Goal: Transaction & Acquisition: Obtain resource

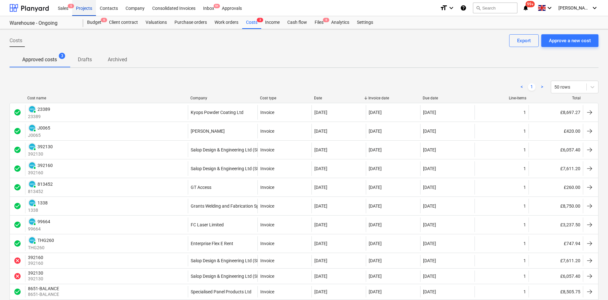
click at [89, 8] on div "Projects" at bounding box center [84, 8] width 24 height 16
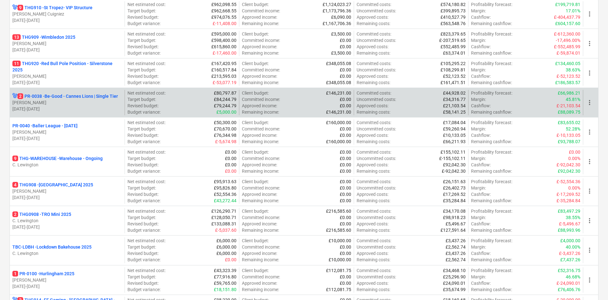
scroll to position [95, 0]
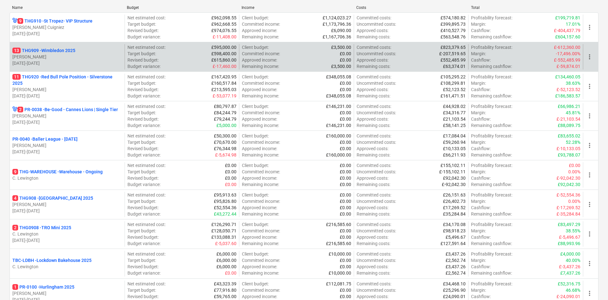
click at [93, 60] on p "[DATE] - [DATE]" at bounding box center [67, 63] width 110 height 6
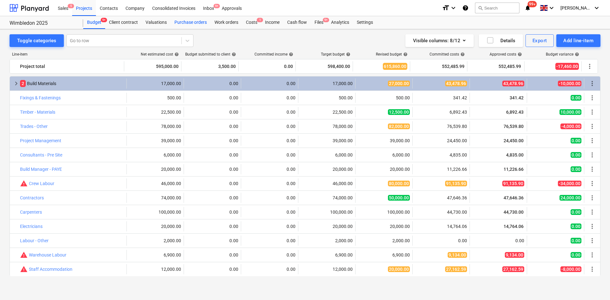
click at [182, 22] on div "Purchase orders" at bounding box center [191, 22] width 40 height 13
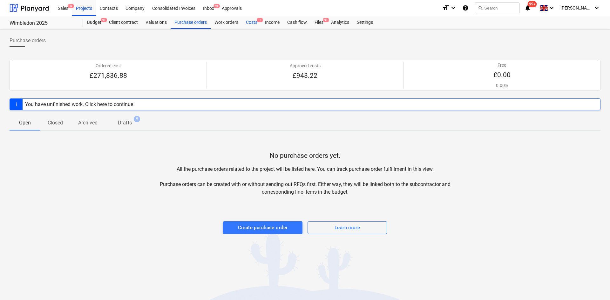
click at [250, 22] on div "Costs 1" at bounding box center [251, 22] width 19 height 13
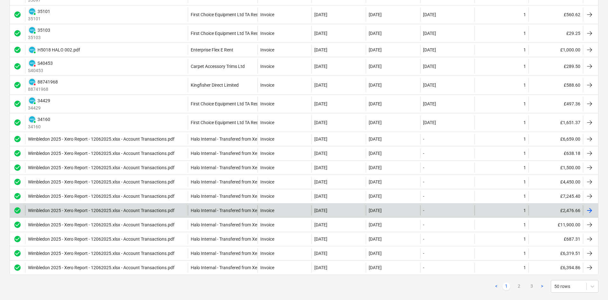
scroll to position [682, 0]
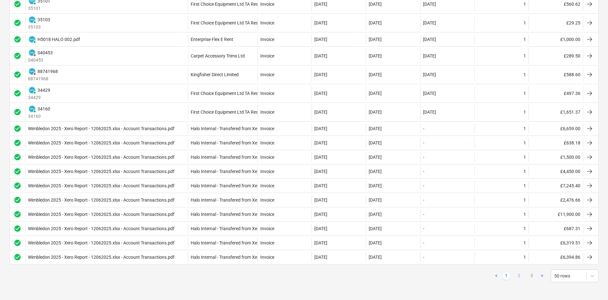
click at [519, 276] on link "2" at bounding box center [519, 276] width 8 height 8
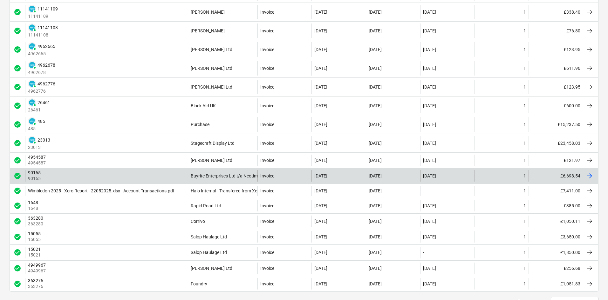
scroll to position [700, 0]
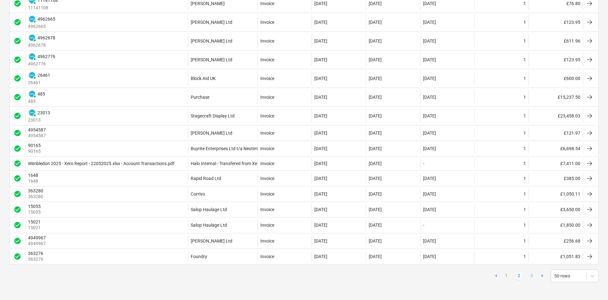
click at [532, 276] on link "3" at bounding box center [532, 276] width 8 height 8
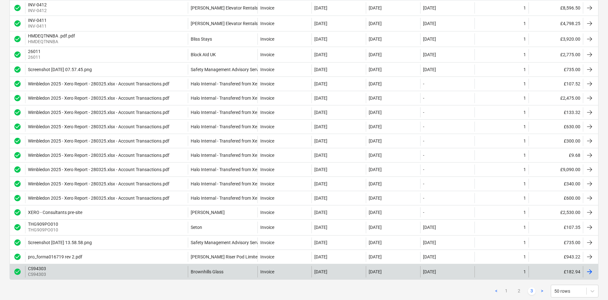
scroll to position [624, 0]
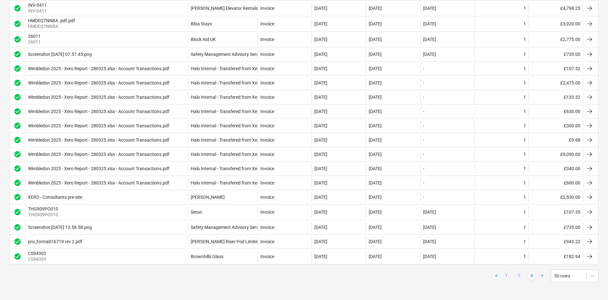
click at [520, 277] on link "2" at bounding box center [519, 276] width 8 height 8
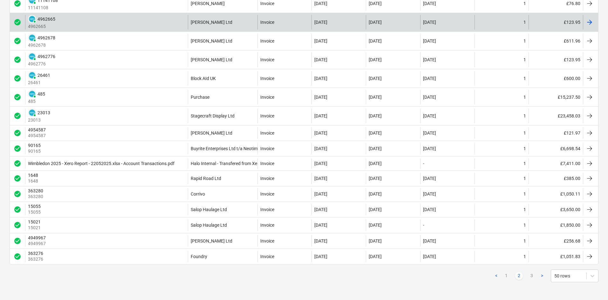
scroll to position [700, 0]
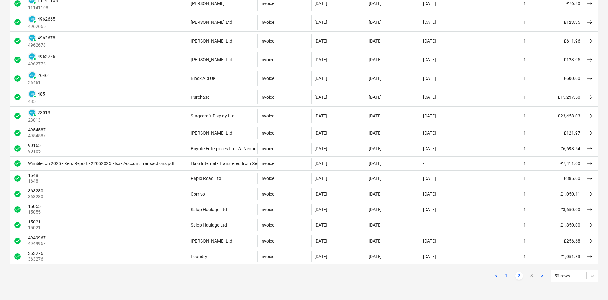
click at [508, 277] on link "1" at bounding box center [507, 276] width 8 height 8
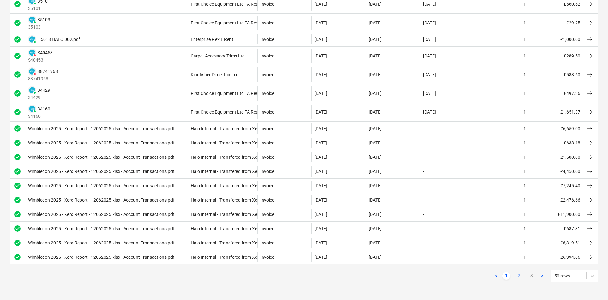
click at [517, 276] on link "2" at bounding box center [519, 276] width 8 height 8
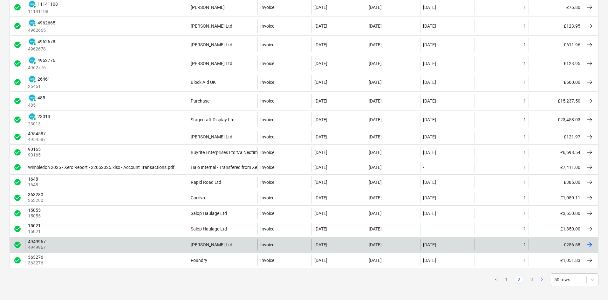
scroll to position [700, 0]
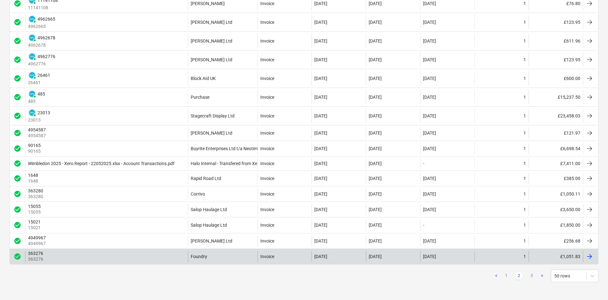
click at [220, 256] on div "Foundry" at bounding box center [223, 256] width 70 height 11
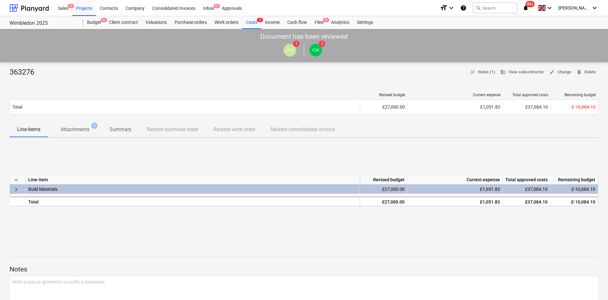
click at [92, 130] on span "Attachments 1" at bounding box center [75, 130] width 39 height 8
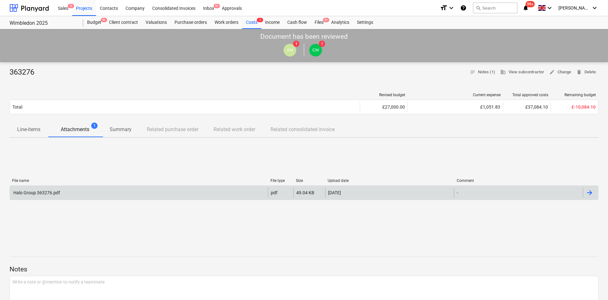
click at [76, 190] on div "Halo Group 363276.pdf" at bounding box center [139, 193] width 258 height 10
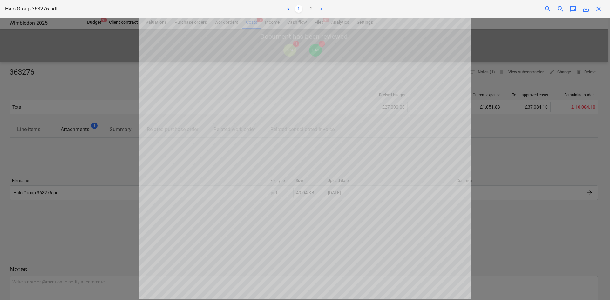
drag, startPoint x: 111, startPoint y: 140, endPoint x: 114, endPoint y: 141, distance: 3.6
click at [114, 141] on div at bounding box center [305, 159] width 610 height 283
click at [59, 66] on div at bounding box center [305, 159] width 610 height 283
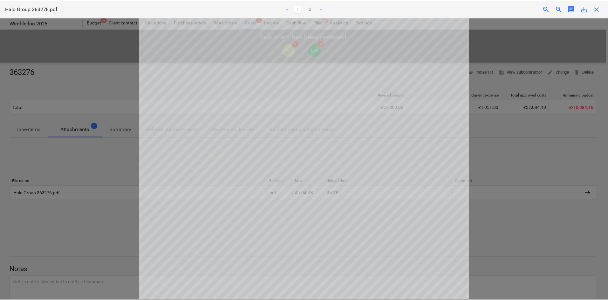
scroll to position [187, 0]
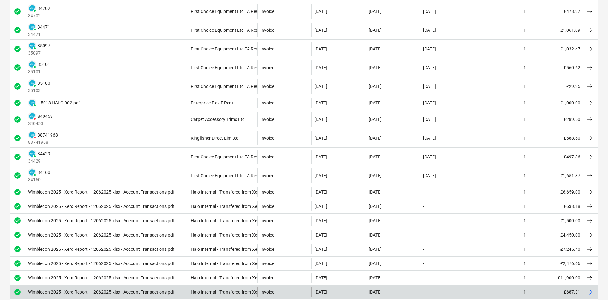
scroll to position [682, 0]
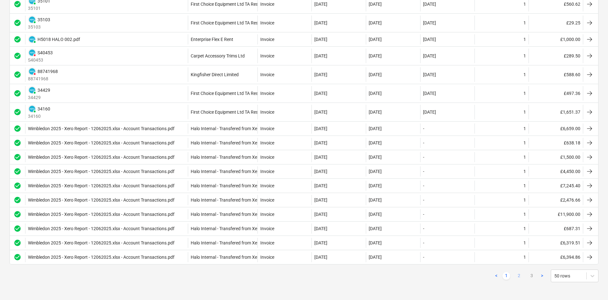
click at [519, 276] on link "2" at bounding box center [519, 276] width 8 height 8
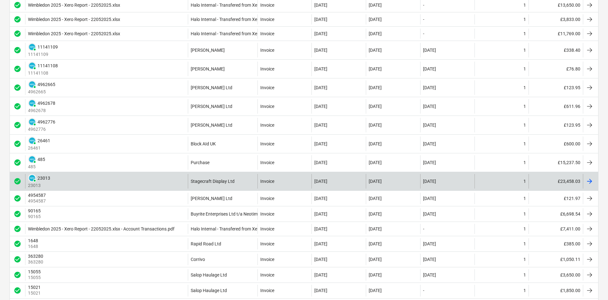
scroll to position [646, 0]
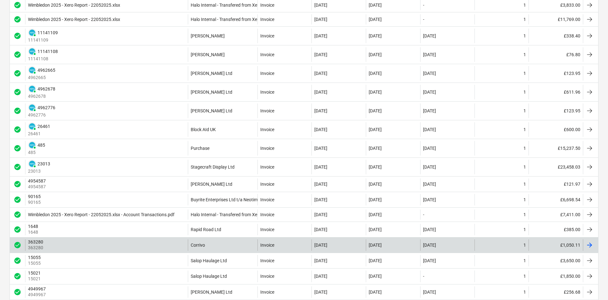
click at [237, 248] on div "Corrivo" at bounding box center [223, 245] width 70 height 11
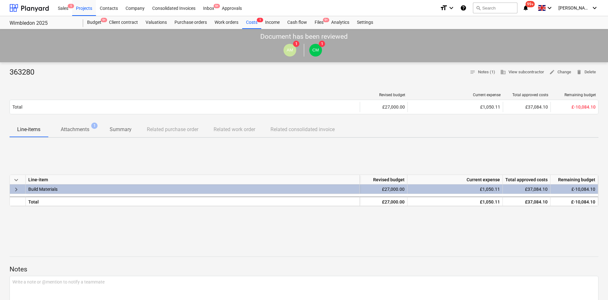
click at [79, 130] on p "Attachments" at bounding box center [75, 130] width 29 height 8
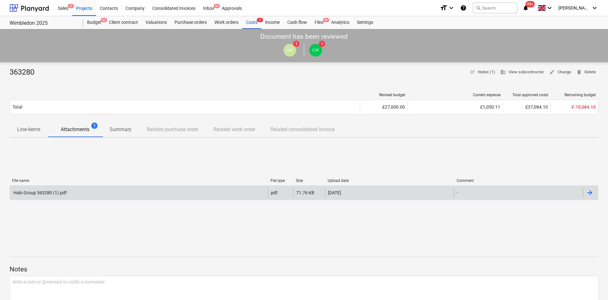
click at [100, 194] on div "Halo Group 363280 (1).pdf" at bounding box center [139, 193] width 258 height 10
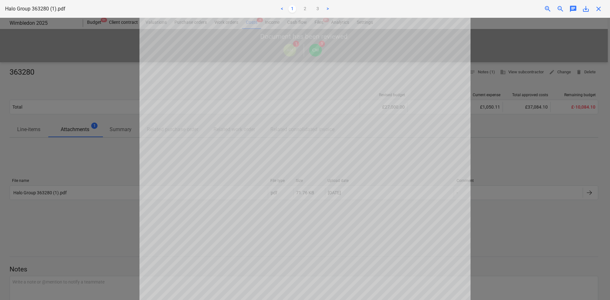
click at [583, 12] on span "save_alt" at bounding box center [587, 9] width 8 height 8
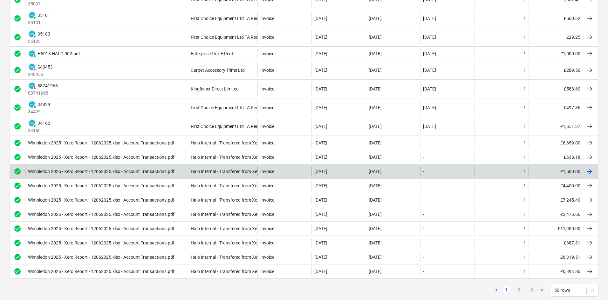
scroll to position [682, 0]
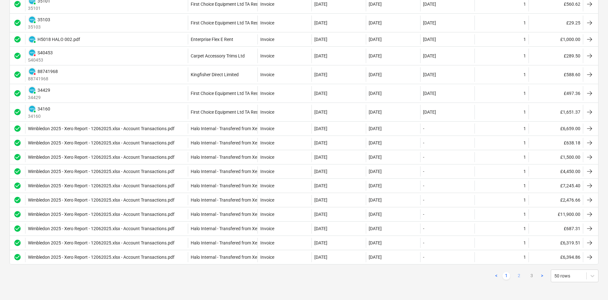
click at [520, 278] on link "2" at bounding box center [519, 276] width 8 height 8
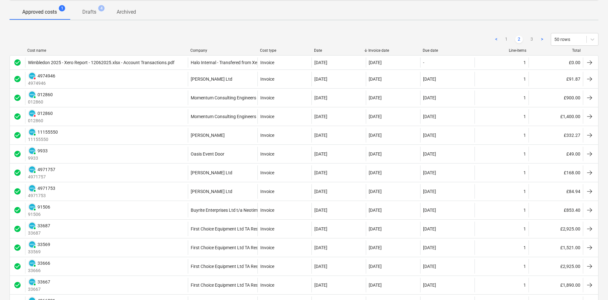
scroll to position [700, 0]
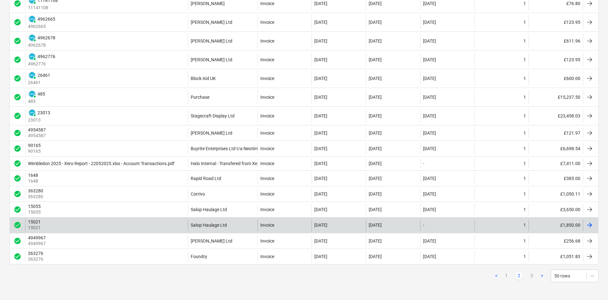
drag, startPoint x: 252, startPoint y: 86, endPoint x: 265, endPoint y: 217, distance: 131.4
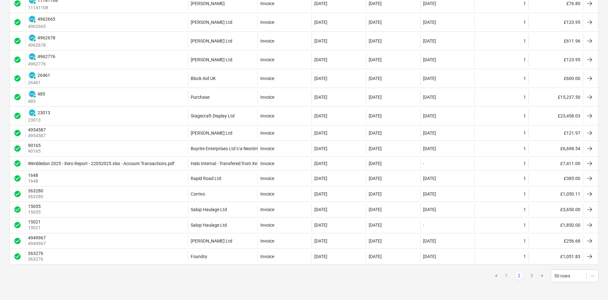
click at [528, 276] on ul "< 1 2 3 >" at bounding box center [519, 276] width 53 height 8
click at [530, 277] on link "3" at bounding box center [532, 276] width 8 height 8
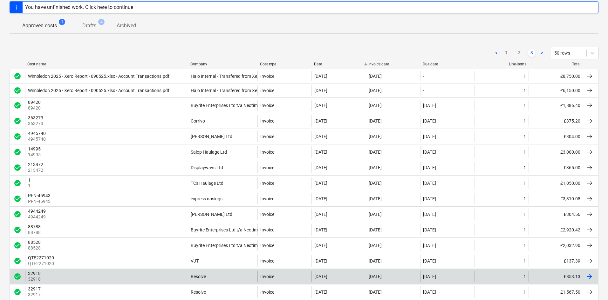
scroll to position [0, 0]
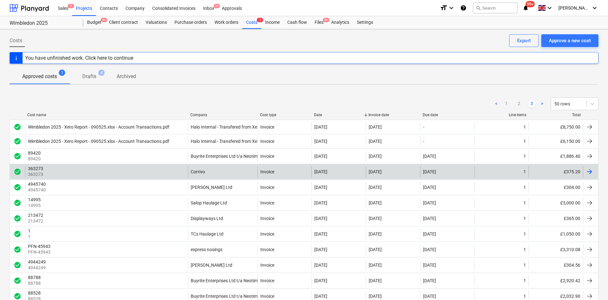
click at [225, 173] on div "Corrivo" at bounding box center [223, 171] width 70 height 11
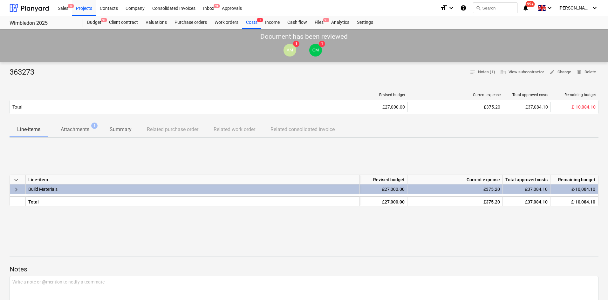
click at [69, 134] on span "Attachments 1" at bounding box center [75, 130] width 54 height 12
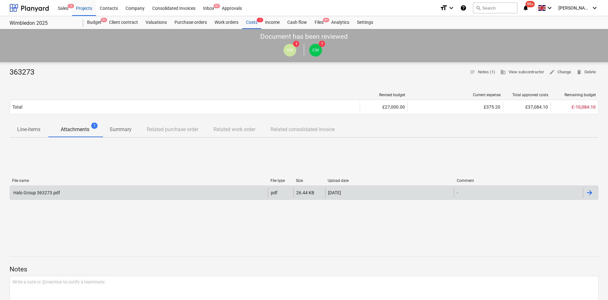
click at [74, 192] on div "Halo Group 363273.pdf" at bounding box center [139, 193] width 258 height 10
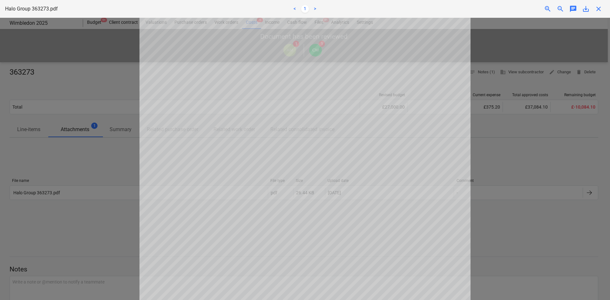
click at [587, 15] on div "Halo Group 363273.pdf < 1 > zoom_in zoom_out chat 0 save_alt close" at bounding box center [305, 9] width 610 height 18
click at [582, 6] on div "save_alt" at bounding box center [586, 9] width 13 height 8
click at [584, 9] on span "save_alt" at bounding box center [587, 9] width 8 height 8
click at [64, 66] on div at bounding box center [305, 159] width 610 height 283
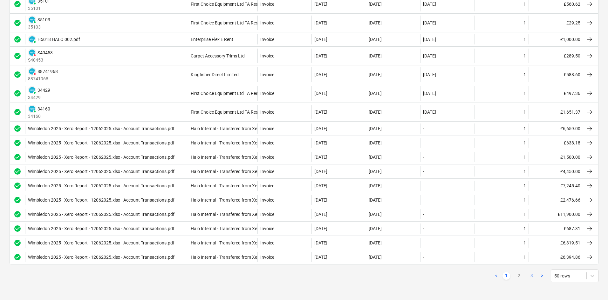
click at [531, 276] on link "3" at bounding box center [532, 276] width 8 height 8
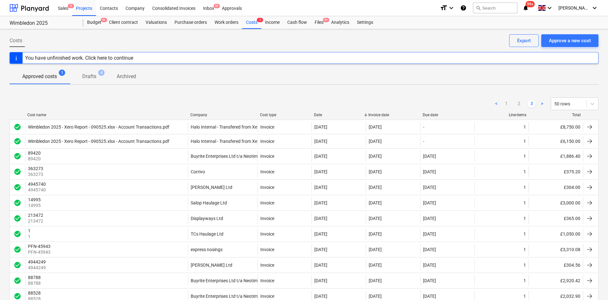
click at [85, 76] on p "Drafts" at bounding box center [89, 77] width 14 height 8
